Goal: Leave review/rating: Leave review/rating

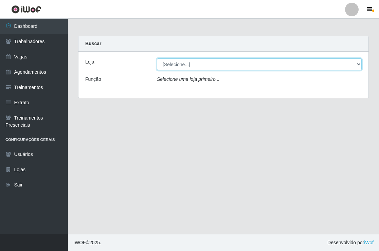
click at [360, 63] on select "[Selecione...] [PERSON_NAME] Clan - [GEOGRAPHIC_DATA]" at bounding box center [259, 64] width 205 height 12
select select "452"
click at [157, 58] on select "[Selecione...] [PERSON_NAME] Clan - [GEOGRAPHIC_DATA]" at bounding box center [259, 64] width 205 height 12
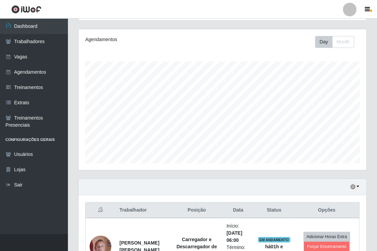
scroll to position [68, 0]
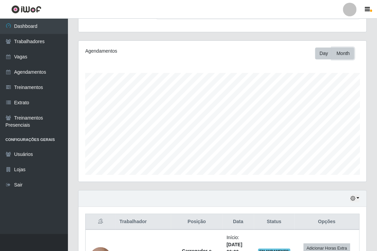
click at [342, 57] on button "Month" at bounding box center [343, 54] width 22 height 12
click at [322, 52] on button "Day" at bounding box center [323, 54] width 17 height 12
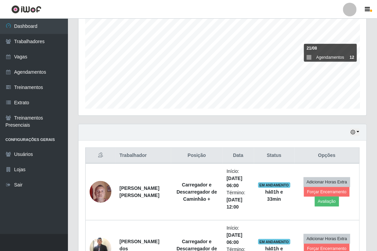
scroll to position [136, 0]
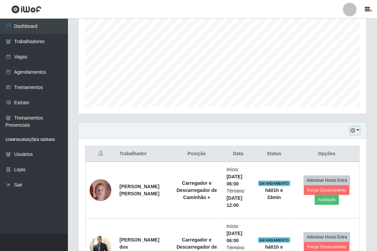
click at [357, 128] on button "button" at bounding box center [355, 131] width 10 height 8
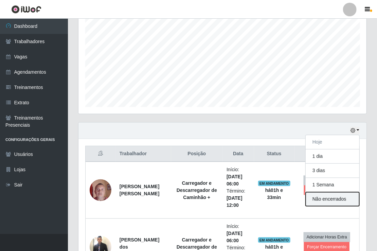
click at [329, 196] on button "Não encerrados" at bounding box center [333, 199] width 54 height 14
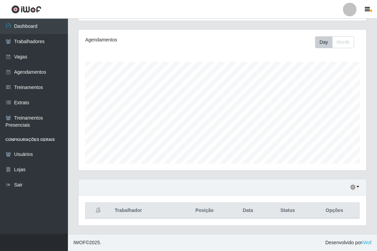
scroll to position [78, 0]
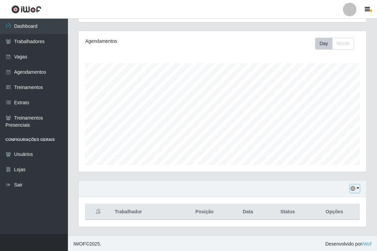
click at [358, 186] on button "button" at bounding box center [355, 189] width 10 height 8
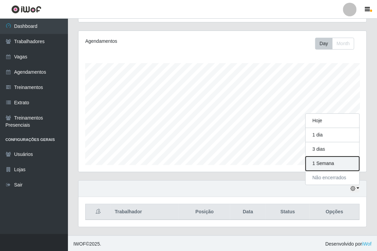
click at [333, 163] on button "1 Semana" at bounding box center [333, 163] width 54 height 14
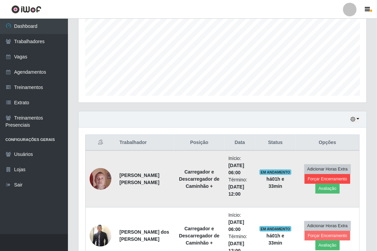
scroll to position [147, 0]
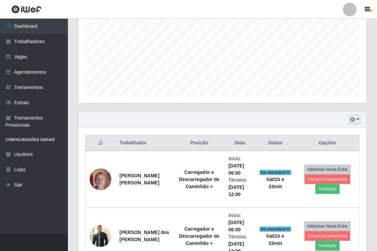
click at [356, 121] on button "button" at bounding box center [355, 120] width 10 height 8
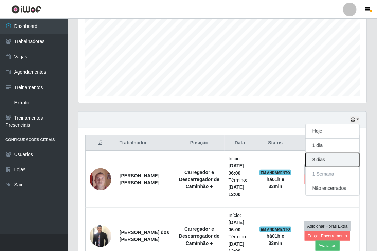
click at [331, 159] on button "3 dias" at bounding box center [333, 160] width 54 height 14
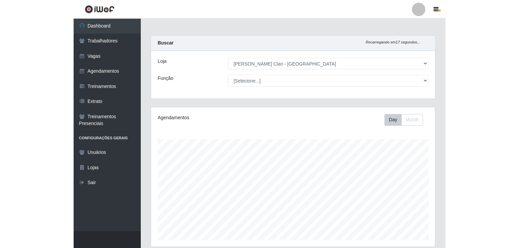
scroll to position [141, 430]
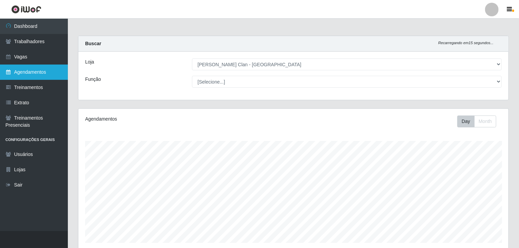
click at [25, 71] on link "Agendamentos" at bounding box center [34, 71] width 68 height 15
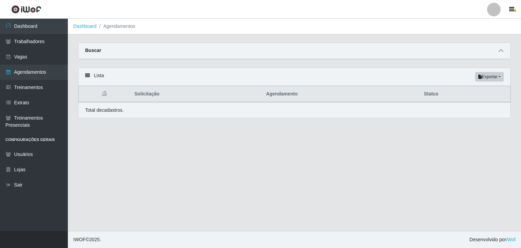
click at [378, 52] on span at bounding box center [501, 51] width 8 height 8
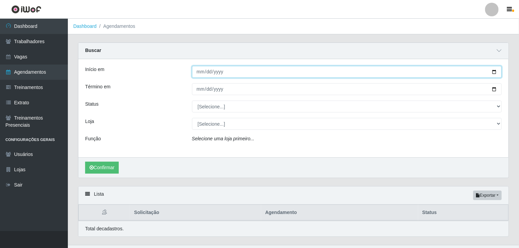
click at [202, 72] on input "Início em" at bounding box center [347, 72] width 310 height 12
type input "[DATE]"
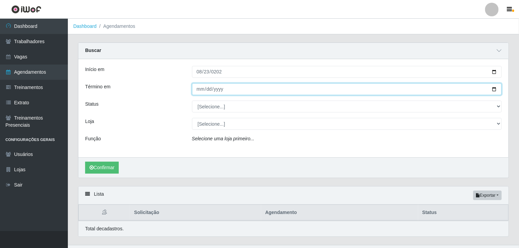
click at [198, 89] on input "Término em" at bounding box center [347, 89] width 310 height 12
type input "[DATE]"
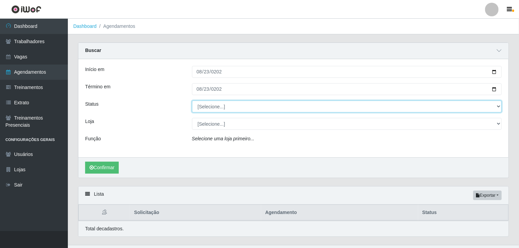
click at [219, 108] on select "[Selecione...] AGENDADO AGUARDANDO LIBERAR EM ANDAMENTO EM REVISÃO FINALIZADO C…" at bounding box center [347, 106] width 310 height 12
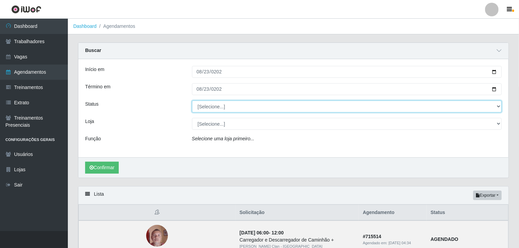
select select "FINALIZADO"
click at [192, 100] on select "[Selecione...] AGENDADO AGUARDANDO LIBERAR EM ANDAMENTO EM REVISÃO FINALIZADO C…" at bounding box center [347, 106] width 310 height 12
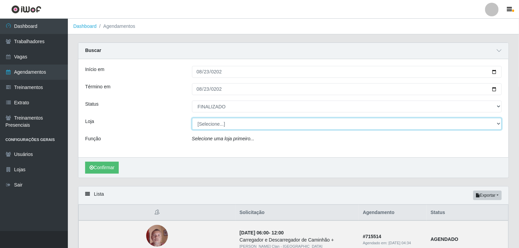
click at [224, 124] on select "[Selecione...] [PERSON_NAME] Clan - [GEOGRAPHIC_DATA]" at bounding box center [347, 124] width 310 height 12
select select "452"
click at [192, 118] on select "[Selecione...] [PERSON_NAME] Clan - [GEOGRAPHIC_DATA]" at bounding box center [347, 124] width 310 height 12
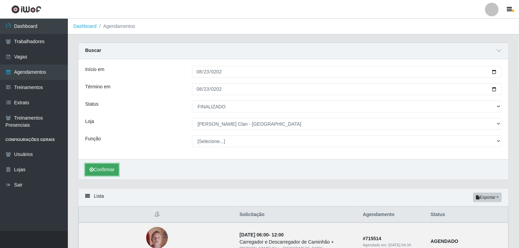
click at [91, 165] on button "Confirmar" at bounding box center [102, 170] width 34 height 12
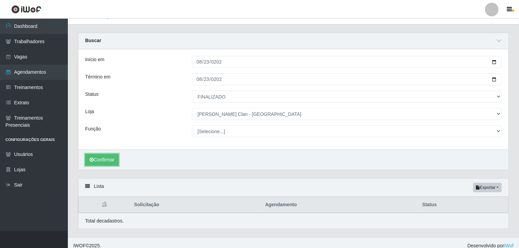
scroll to position [15, 0]
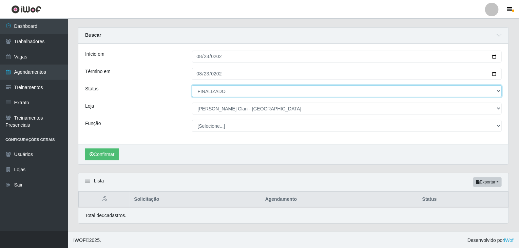
click at [238, 93] on select "[Selecione...] AGENDADO AGUARDANDO LIBERAR EM ANDAMENTO EM REVISÃO FINALIZADO C…" at bounding box center [347, 91] width 310 height 12
click at [192, 85] on select "[Selecione...] AGENDADO AGUARDANDO LIBERAR EM ANDAMENTO EM REVISÃO FINALIZADO C…" at bounding box center [347, 91] width 310 height 12
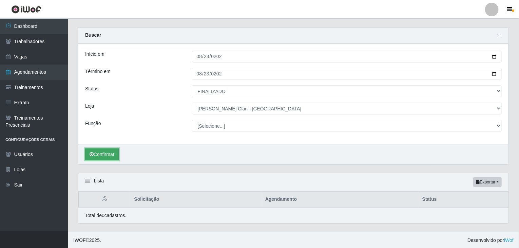
click at [114, 149] on button "Confirmar" at bounding box center [102, 154] width 34 height 12
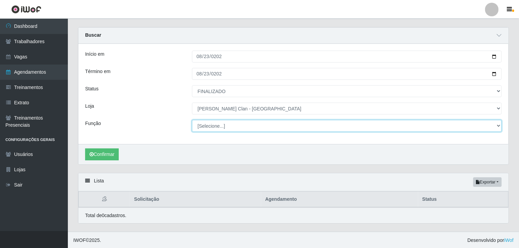
click at [217, 124] on select "[Selecione...] ASG ASG + Carregador e Descarregador de Caminhão Carregador e De…" at bounding box center [347, 126] width 310 height 12
select select "138"
click at [192, 120] on select "[Selecione...] ASG ASG + Carregador e Descarregador de Caminhão Carregador e De…" at bounding box center [347, 126] width 310 height 12
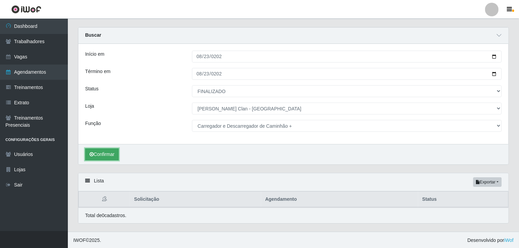
click at [109, 157] on button "Confirmar" at bounding box center [102, 154] width 34 height 12
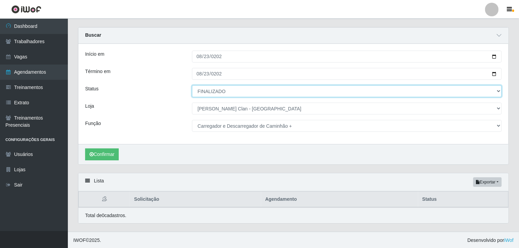
click at [226, 91] on select "[Selecione...] AGENDADO AGUARDANDO LIBERAR EM ANDAMENTO EM REVISÃO FINALIZADO C…" at bounding box center [347, 91] width 310 height 12
click at [192, 85] on select "[Selecione...] AGENDADO AGUARDANDO LIBERAR EM ANDAMENTO EM REVISÃO FINALIZADO C…" at bounding box center [347, 91] width 310 height 12
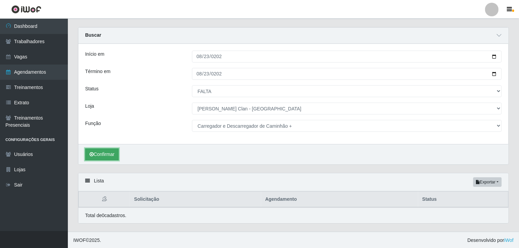
click at [107, 151] on button "Confirmar" at bounding box center [102, 154] width 34 height 12
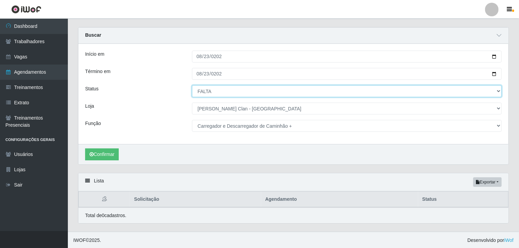
click at [209, 90] on select "[Selecione...] AGENDADO AGUARDANDO LIBERAR EM ANDAMENTO EM REVISÃO FINALIZADO C…" at bounding box center [347, 91] width 310 height 12
click at [192, 85] on select "[Selecione...] AGENDADO AGUARDANDO LIBERAR EM ANDAMENTO EM REVISÃO FINALIZADO C…" at bounding box center [347, 91] width 310 height 12
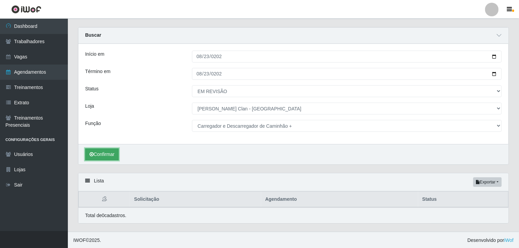
click at [99, 152] on button "Confirmar" at bounding box center [102, 154] width 34 height 12
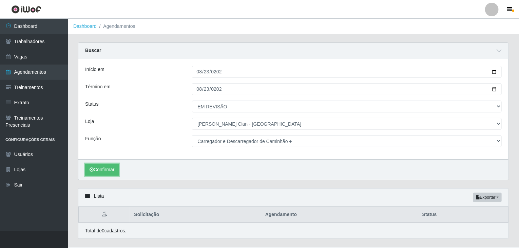
scroll to position [15, 0]
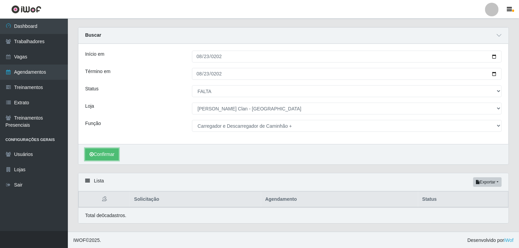
select select "FINALIZADO"
select select "[Selecione...]"
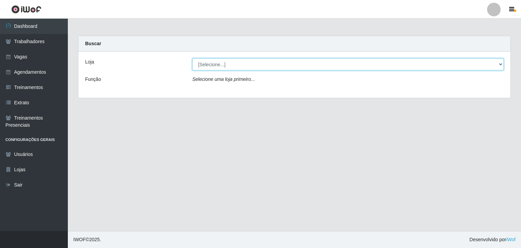
click at [210, 62] on select "[Selecione...] [PERSON_NAME] Clan - [GEOGRAPHIC_DATA]" at bounding box center [348, 64] width 312 height 12
select select "452"
click at [192, 58] on select "[Selecione...] [PERSON_NAME] Clan - [GEOGRAPHIC_DATA]" at bounding box center [348, 64] width 312 height 12
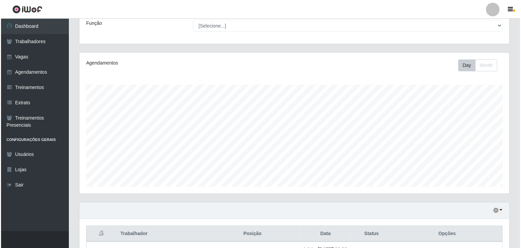
scroll to position [152, 0]
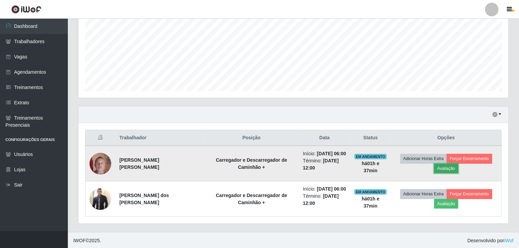
click at [378, 170] on button "Avaliação" at bounding box center [446, 169] width 24 height 10
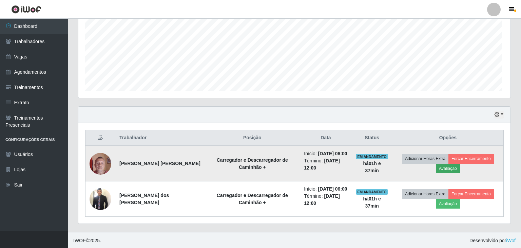
scroll to position [141, 428]
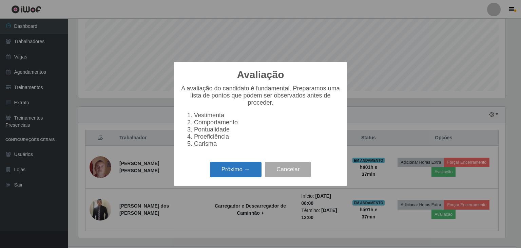
click at [246, 177] on button "Próximo →" at bounding box center [236, 170] width 52 height 16
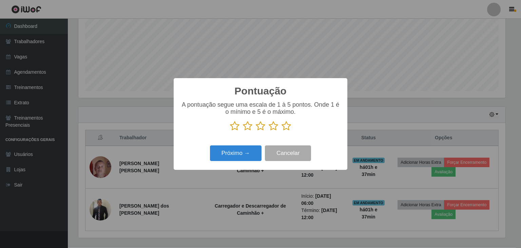
click at [285, 126] on icon at bounding box center [287, 126] width 10 height 10
click at [282, 131] on input "radio" at bounding box center [282, 131] width 0 height 0
click at [244, 155] on button "Próximo →" at bounding box center [236, 153] width 52 height 16
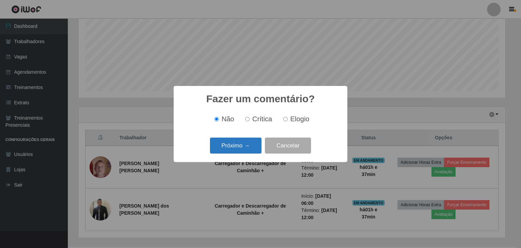
click at [256, 149] on button "Próximo →" at bounding box center [236, 145] width 52 height 16
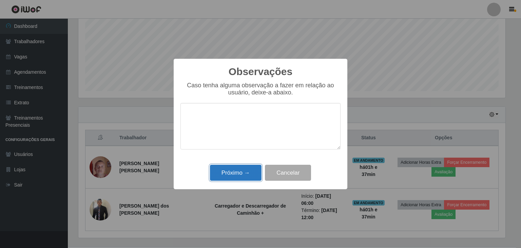
click at [236, 172] on button "Próximo →" at bounding box center [236, 173] width 52 height 16
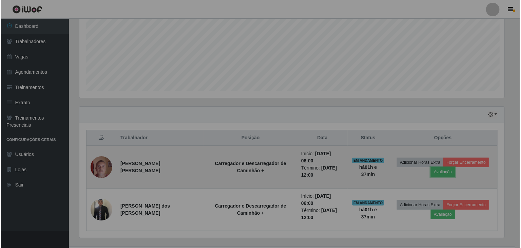
scroll to position [141, 430]
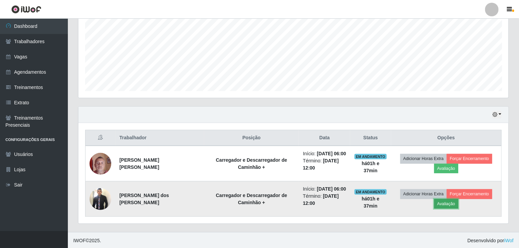
click at [378, 201] on button "Avaliação" at bounding box center [446, 204] width 24 height 10
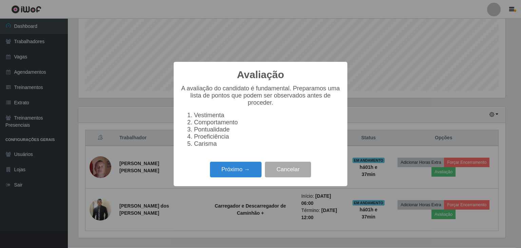
scroll to position [141, 428]
click at [249, 169] on button "Próximo →" at bounding box center [236, 170] width 52 height 16
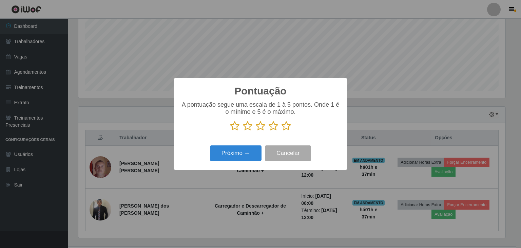
click at [287, 127] on icon at bounding box center [287, 126] width 10 height 10
click at [282, 131] on input "radio" at bounding box center [282, 131] width 0 height 0
click at [243, 158] on button "Próximo →" at bounding box center [236, 153] width 52 height 16
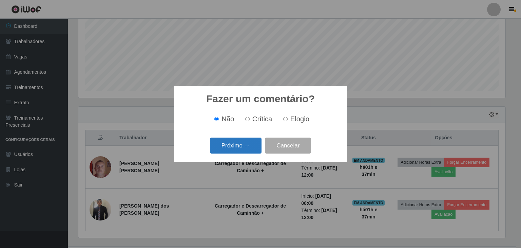
click at [248, 143] on button "Próximo →" at bounding box center [236, 145] width 52 height 16
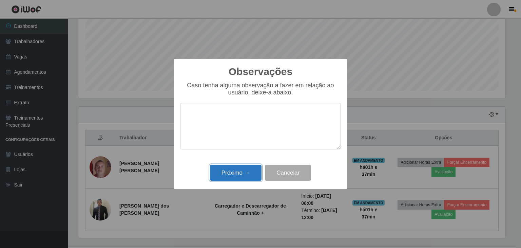
click at [238, 174] on button "Próximo →" at bounding box center [236, 173] width 52 height 16
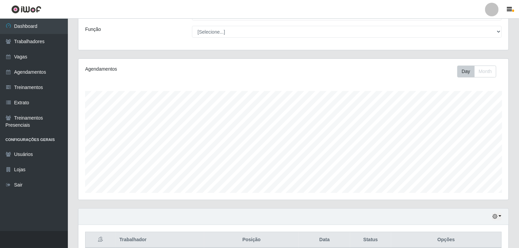
scroll to position [0, 0]
